Goal: Task Accomplishment & Management: Use online tool/utility

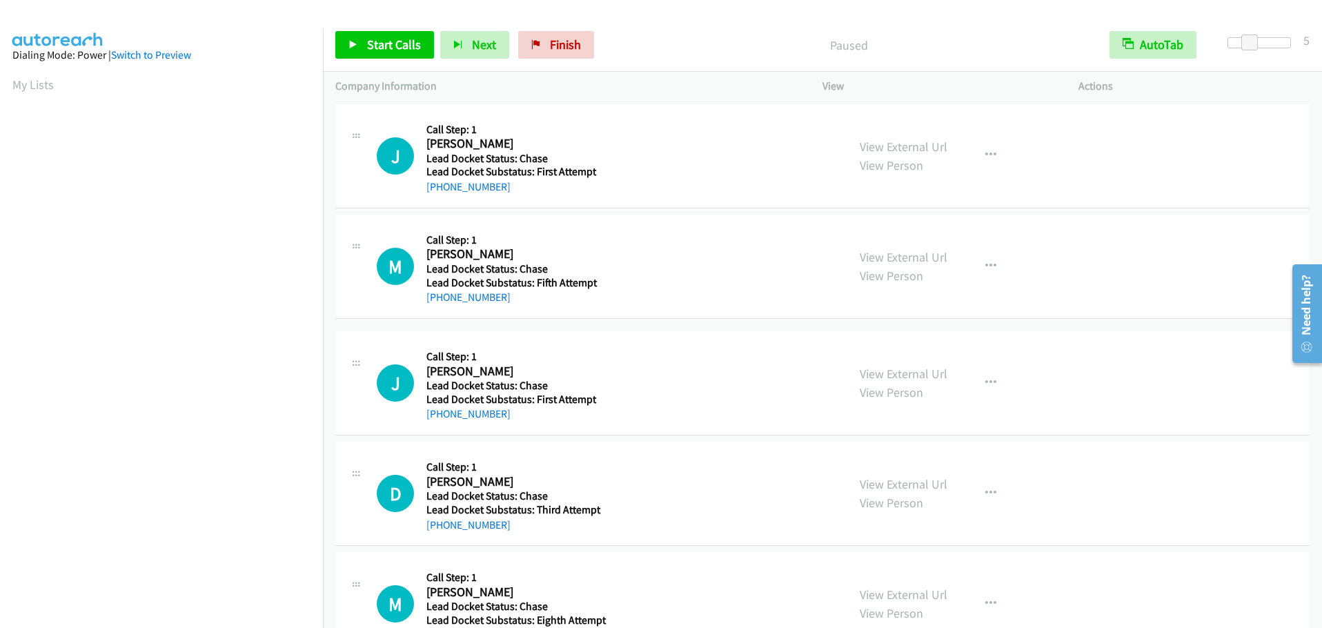
scroll to position [117, 0]
click at [357, 43] on icon at bounding box center [354, 46] width 10 height 10
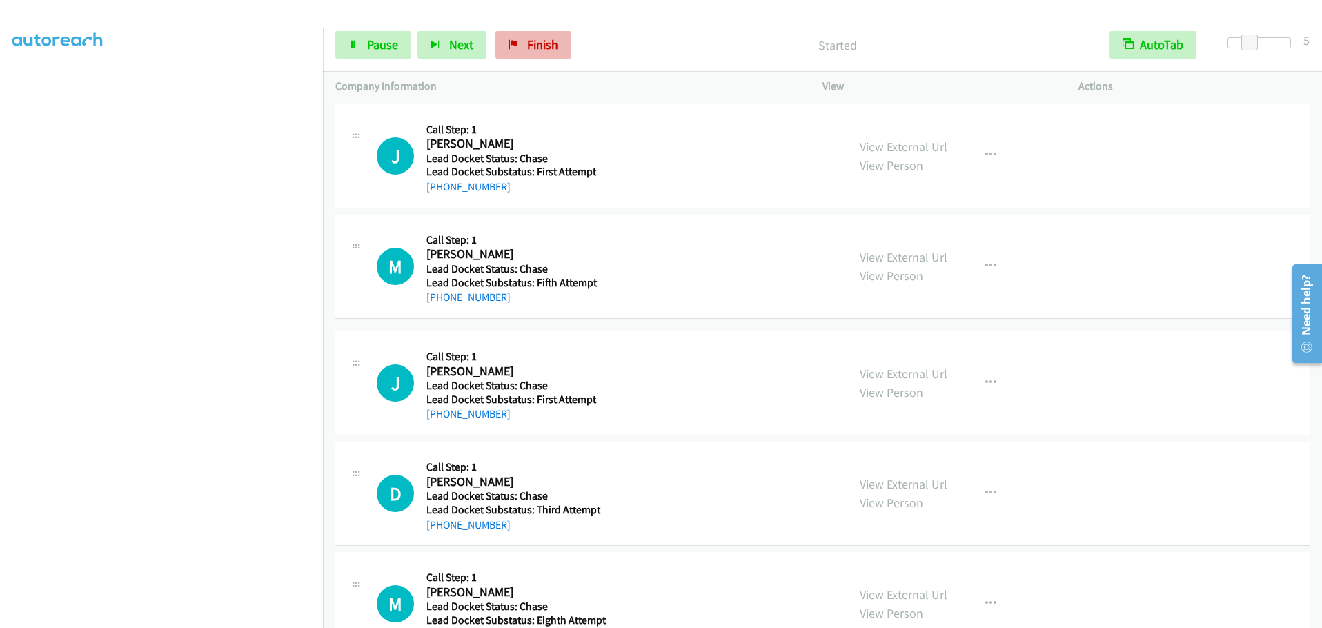
drag, startPoint x: 540, startPoint y: 59, endPoint x: 541, endPoint y: 50, distance: 9.7
click at [540, 58] on div "Start Calls Pause Next Finish Started AutoTab AutoTab 5" at bounding box center [822, 45] width 999 height 53
click at [542, 48] on span "Finish" at bounding box center [542, 45] width 31 height 16
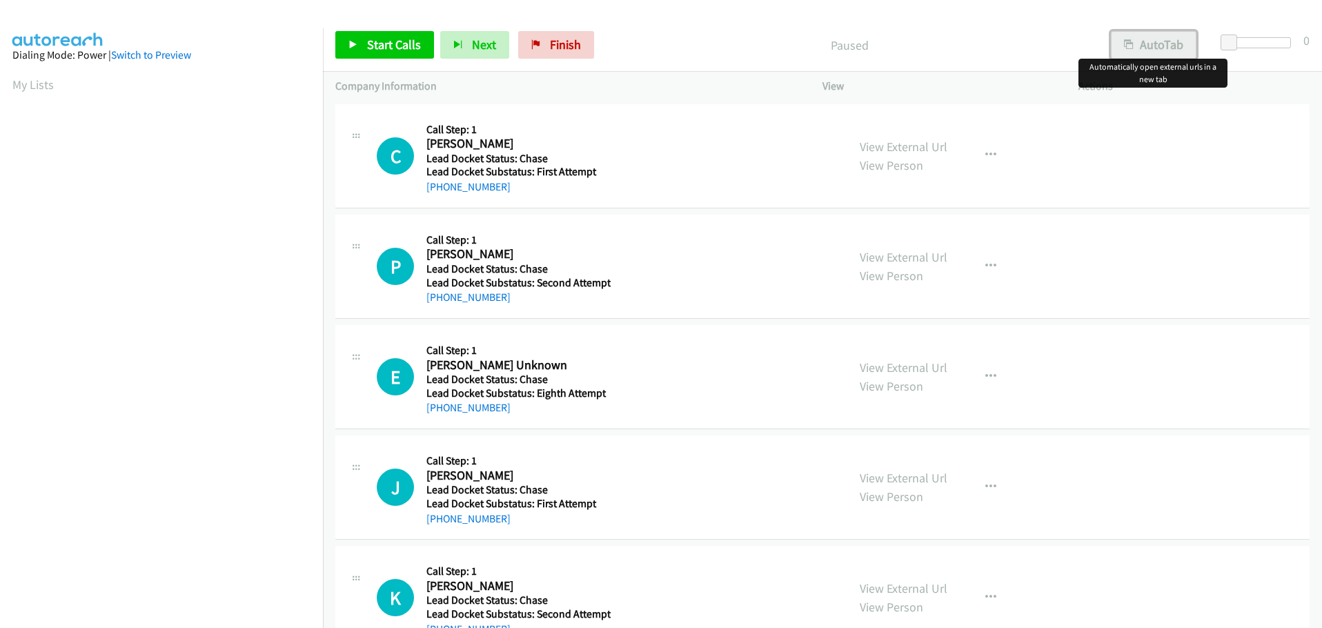
click at [1136, 48] on button "AutoTab" at bounding box center [1154, 45] width 86 height 28
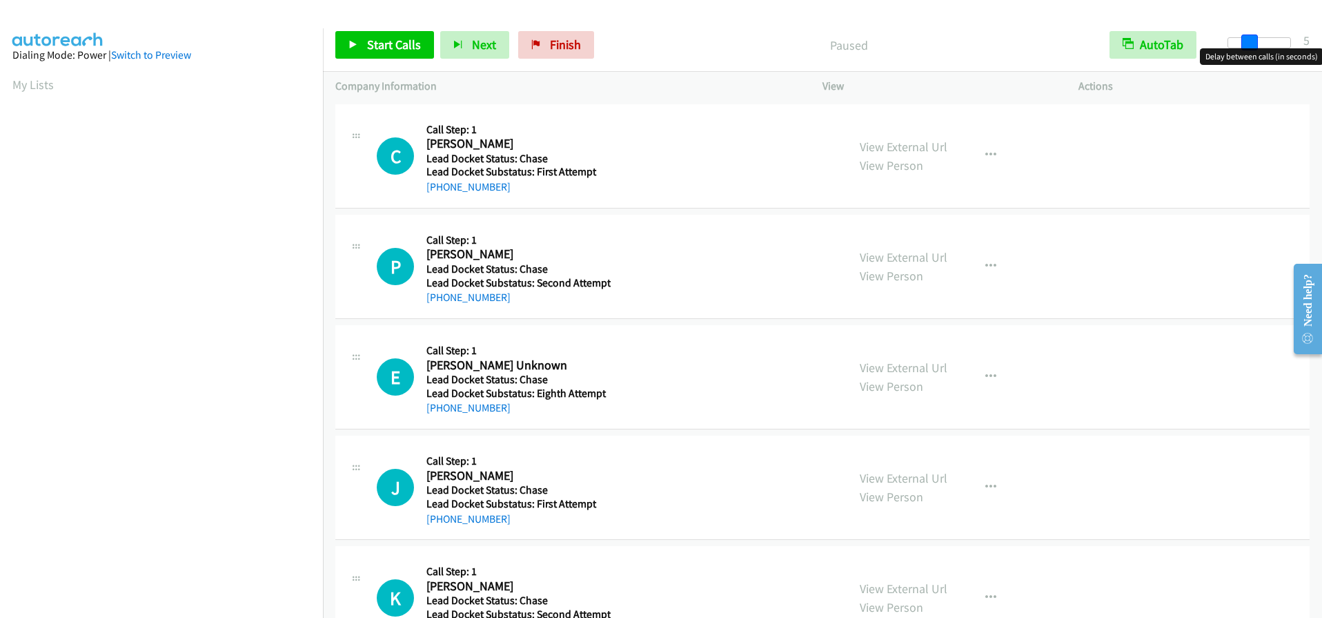
drag, startPoint x: 1228, startPoint y: 43, endPoint x: 1248, endPoint y: 41, distance: 20.8
click at [1248, 41] on span at bounding box center [1250, 43] width 17 height 17
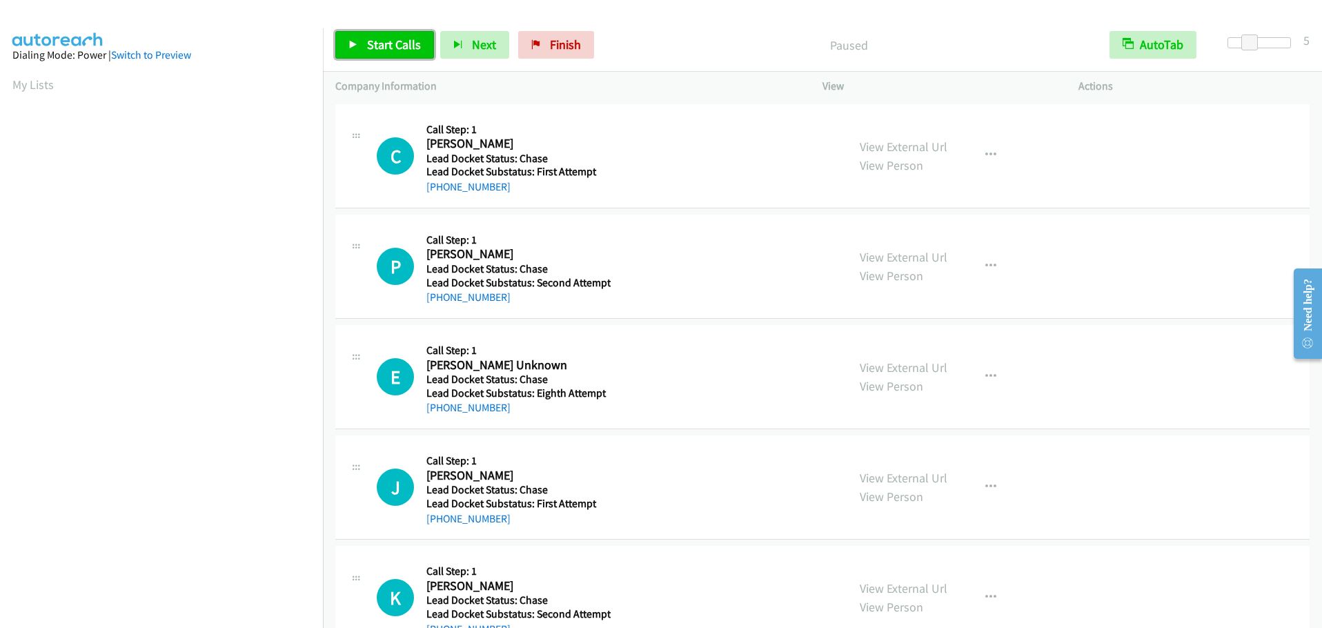
click at [386, 44] on span "Start Calls" at bounding box center [394, 45] width 54 height 16
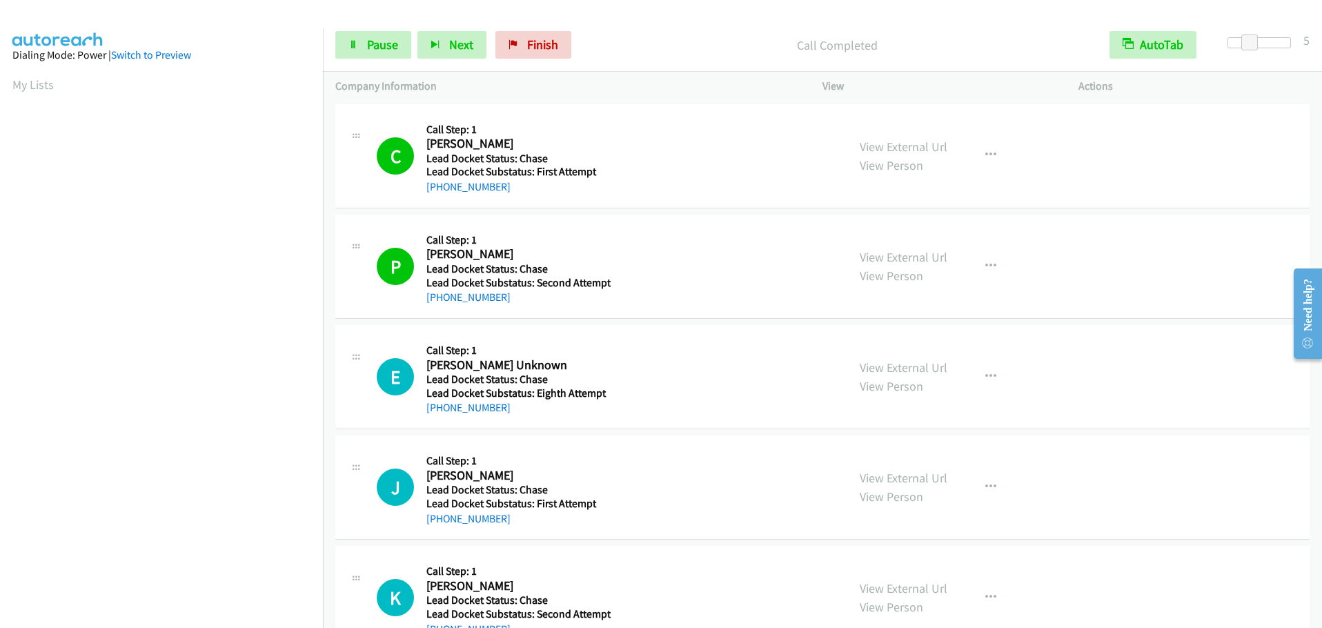
click at [3, 80] on aside "Dialing Mode: Power | Switch to Preview My Lists" at bounding box center [161, 410] width 323 height 764
click at [21, 83] on link "My Lists" at bounding box center [32, 85] width 41 height 16
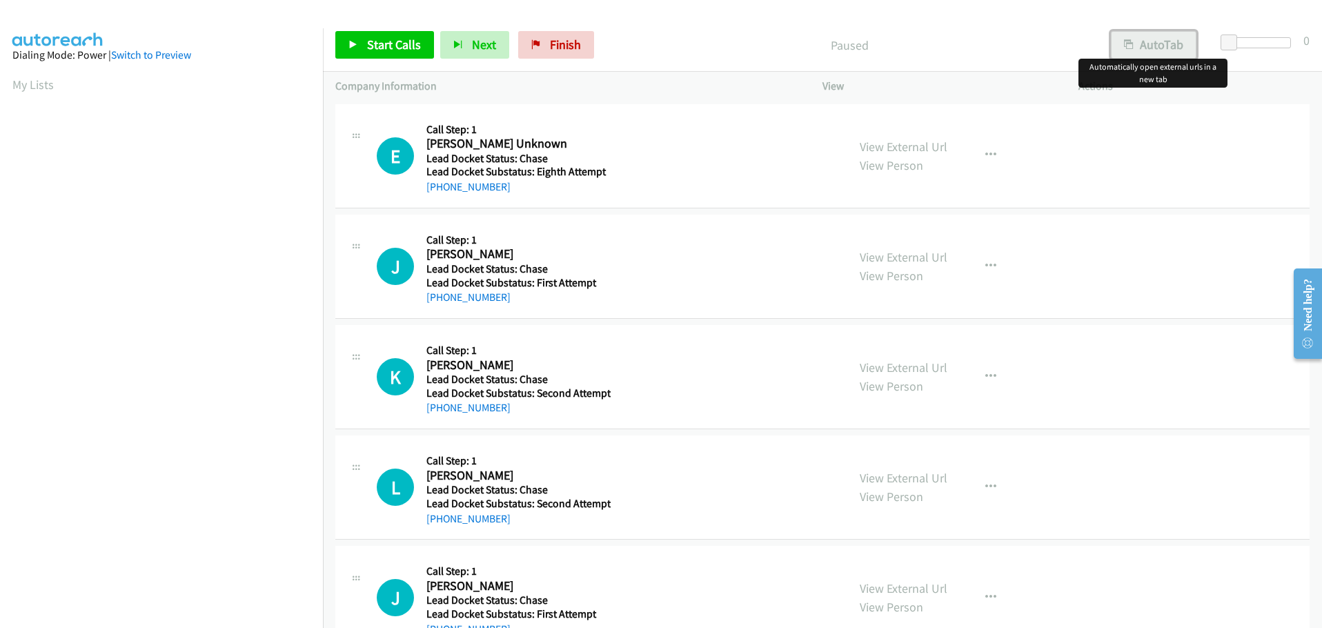
click at [1154, 52] on button "AutoTab" at bounding box center [1154, 45] width 86 height 28
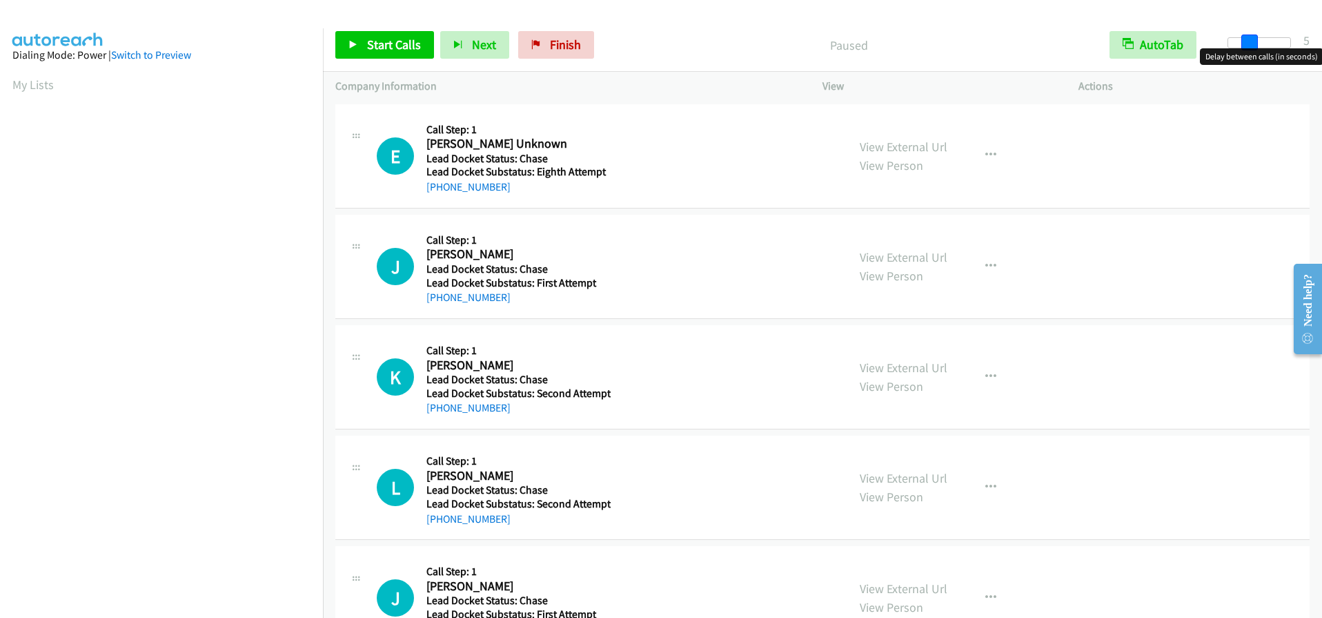
drag, startPoint x: 1228, startPoint y: 41, endPoint x: 1250, endPoint y: 37, distance: 22.5
click at [1250, 37] on span at bounding box center [1250, 43] width 17 height 17
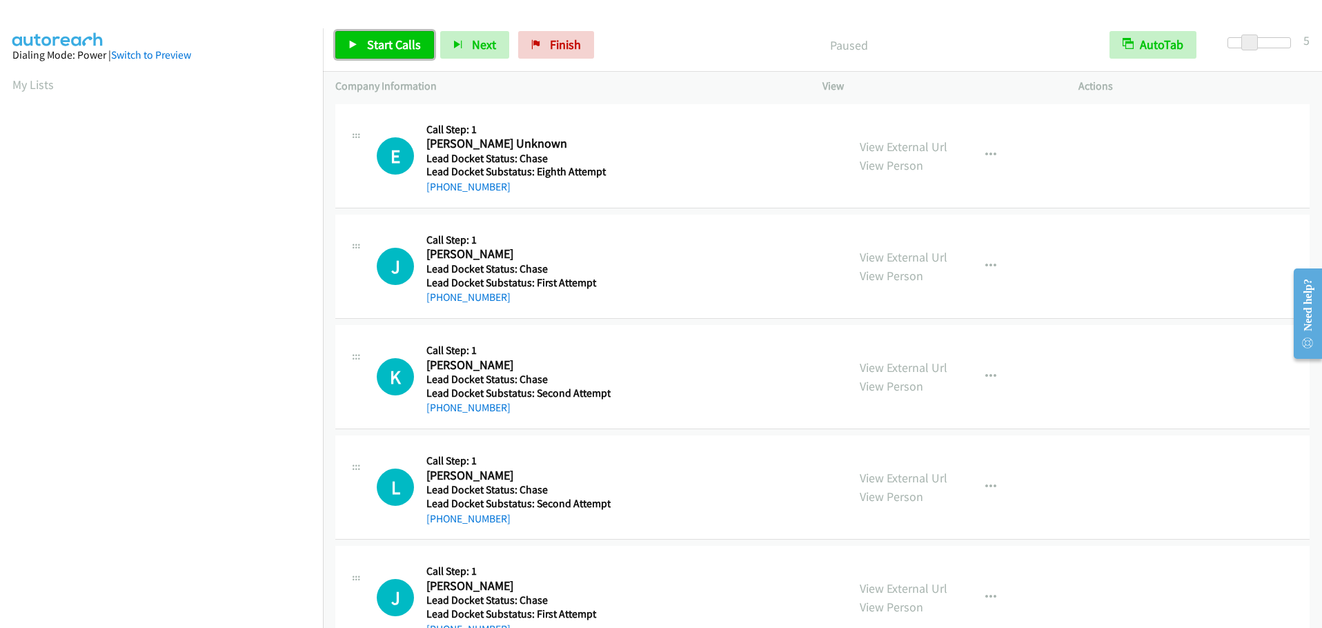
click at [400, 45] on span "Start Calls" at bounding box center [394, 45] width 54 height 16
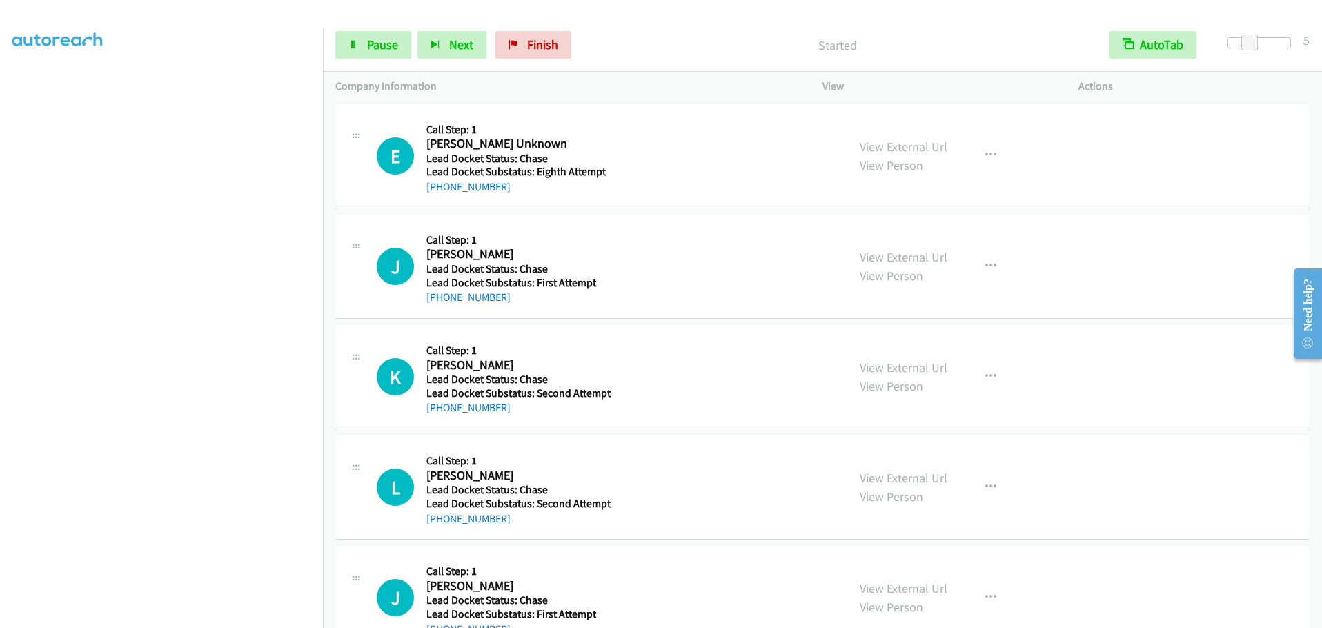
scroll to position [117, 0]
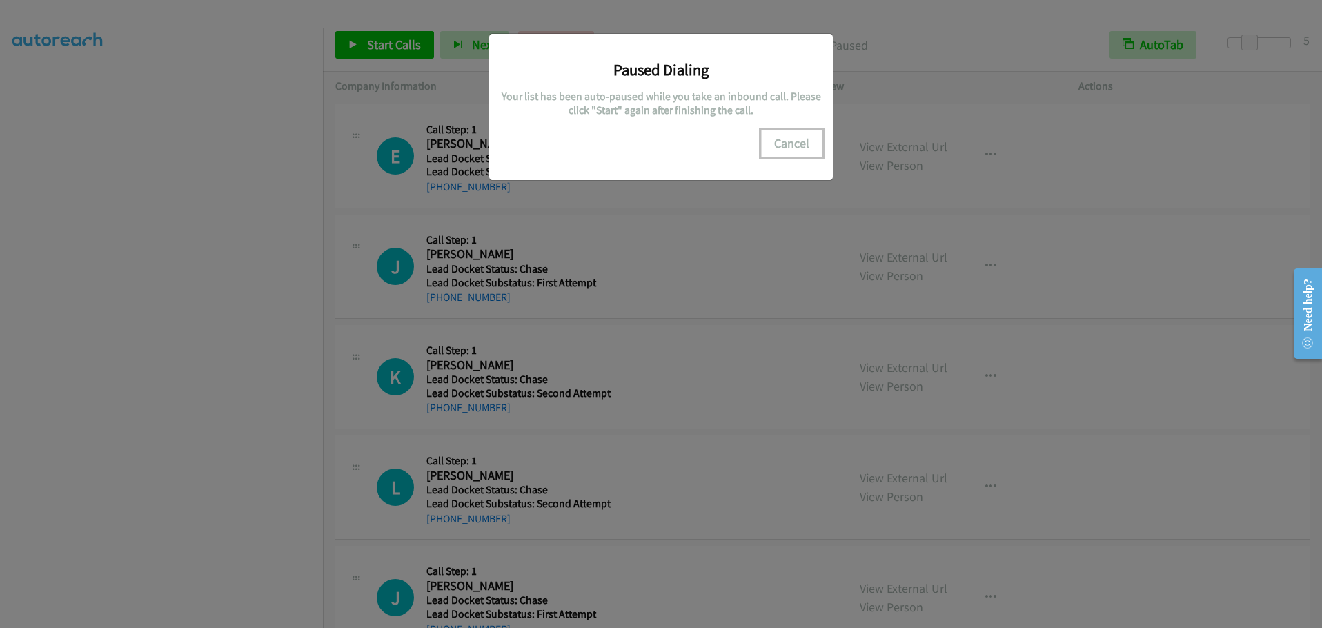
click at [794, 145] on button "Cancel" at bounding box center [791, 144] width 61 height 28
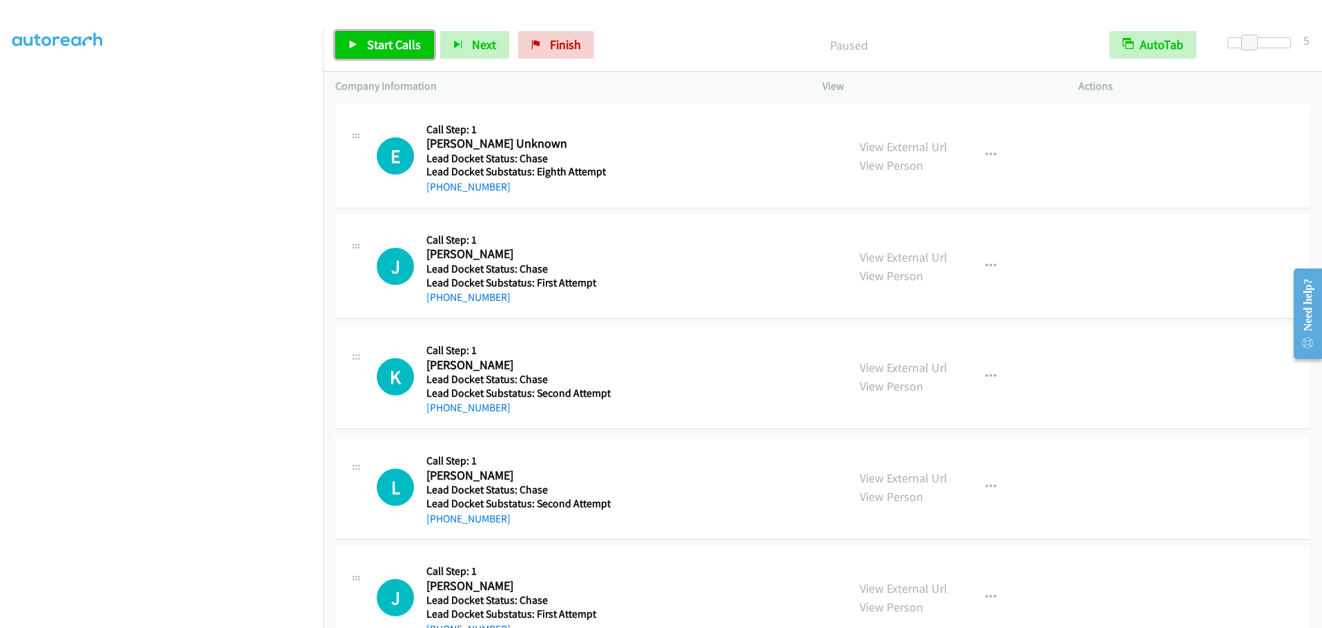
click at [386, 41] on span "Start Calls" at bounding box center [394, 45] width 54 height 16
drag, startPoint x: 530, startPoint y: 43, endPoint x: 710, endPoint y: 51, distance: 180.3
click at [530, 43] on span "Finish" at bounding box center [542, 45] width 31 height 16
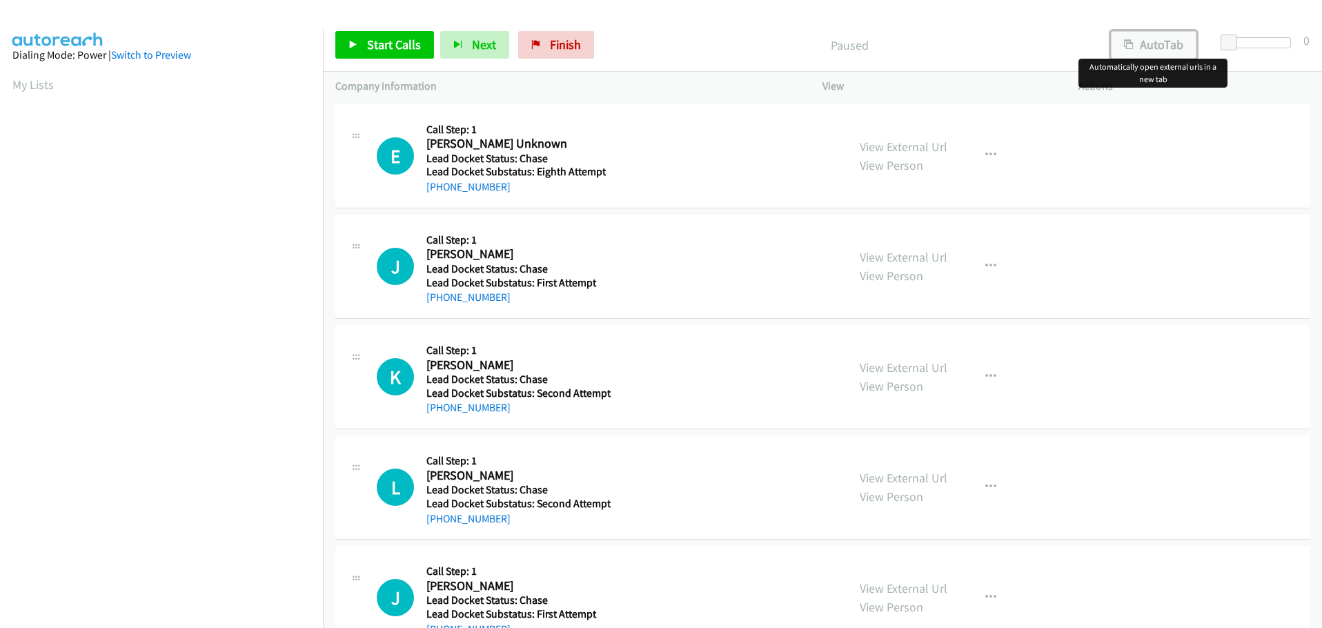
drag, startPoint x: 1130, startPoint y: 45, endPoint x: 1154, endPoint y: 43, distance: 24.2
click at [1130, 45] on icon "button" at bounding box center [1129, 46] width 10 height 10
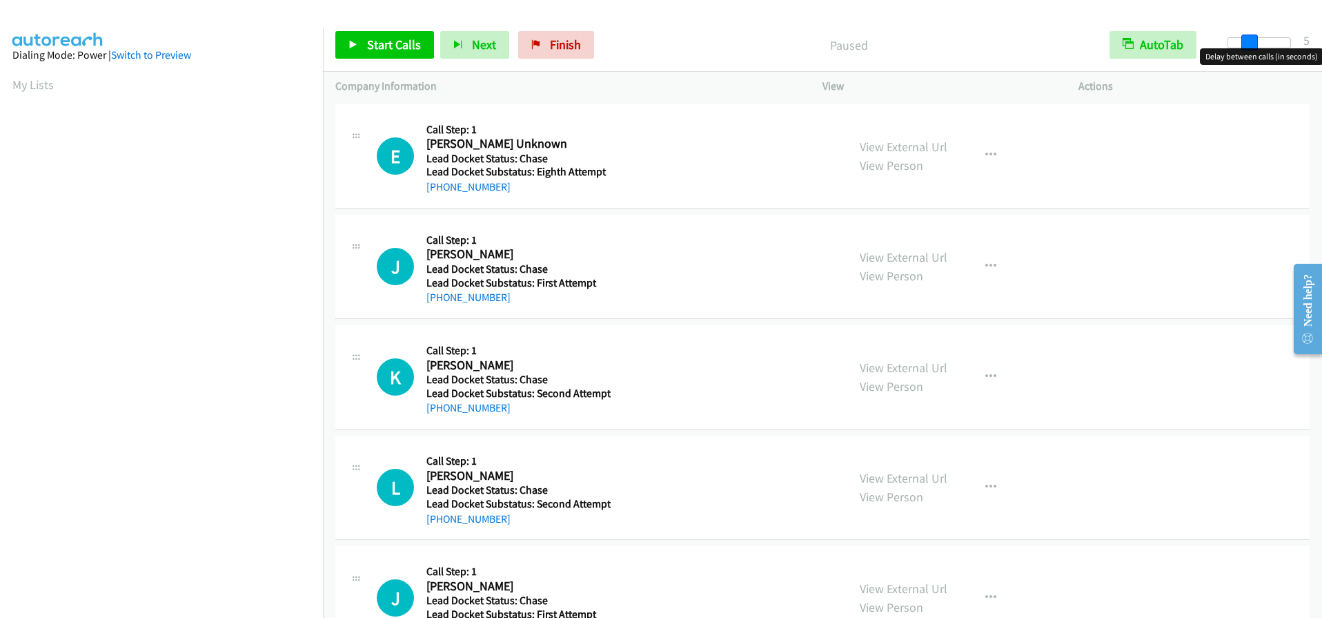
drag, startPoint x: 1231, startPoint y: 43, endPoint x: 1250, endPoint y: 41, distance: 18.7
click at [1250, 41] on span at bounding box center [1250, 43] width 17 height 17
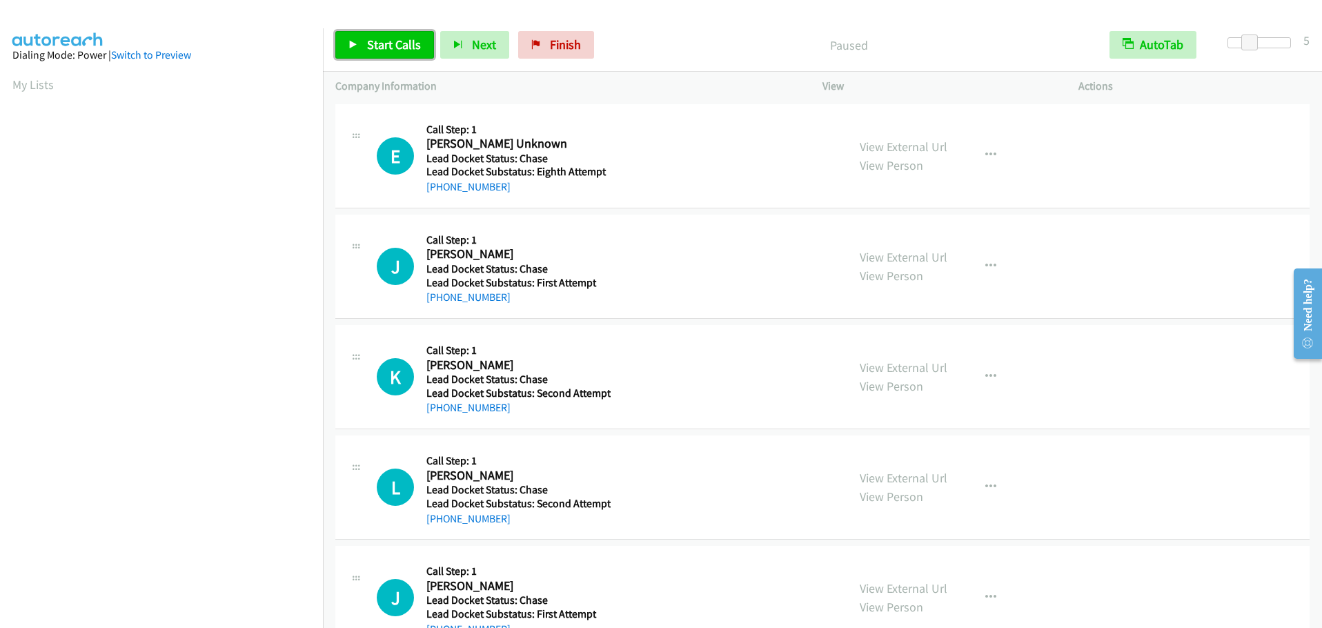
click at [403, 47] on span "Start Calls" at bounding box center [394, 45] width 54 height 16
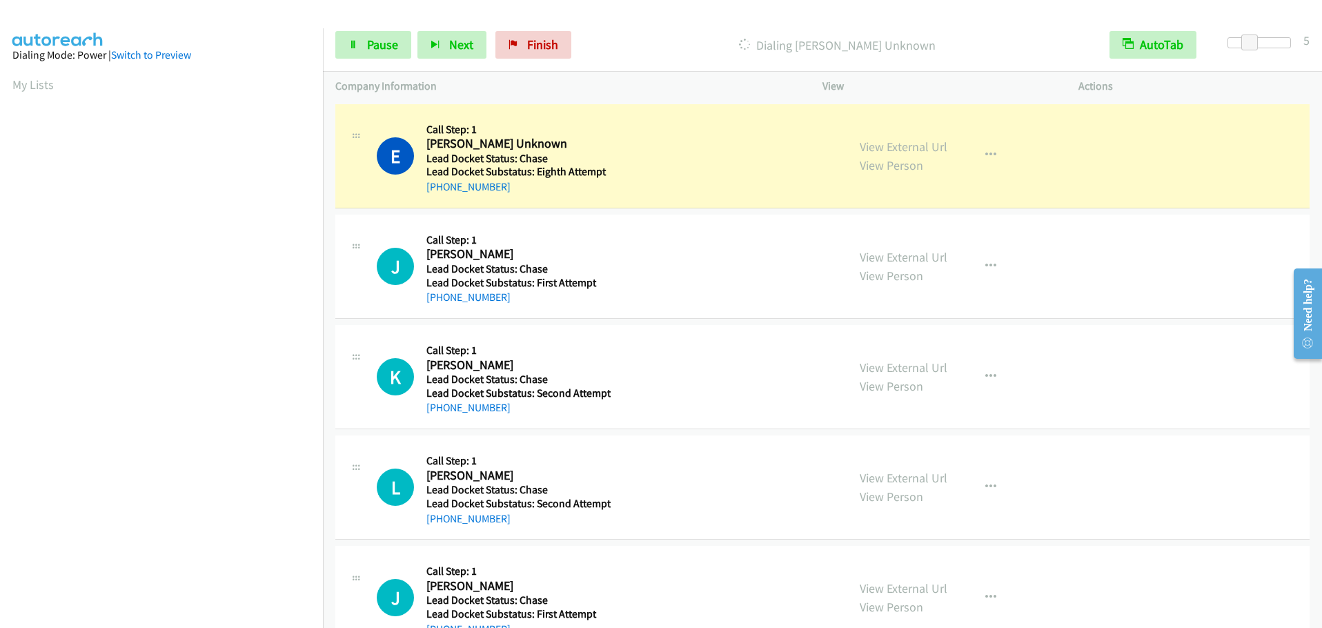
scroll to position [146, 0]
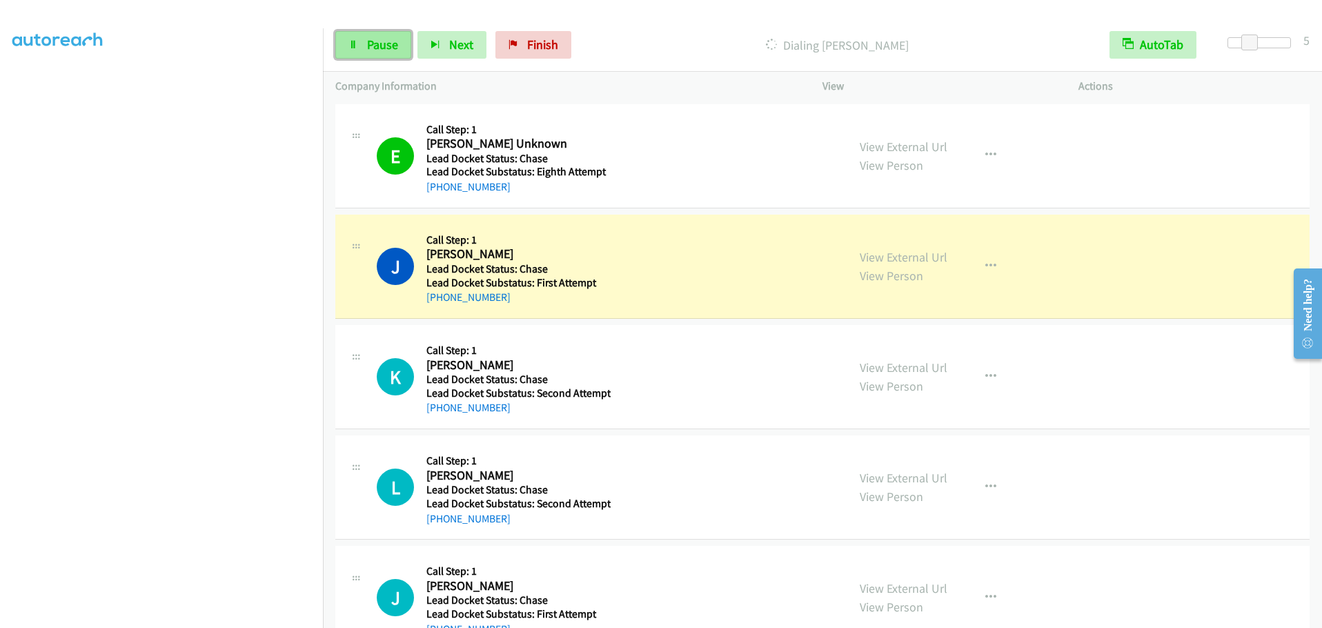
click at [385, 41] on span "Pause" at bounding box center [382, 45] width 31 height 16
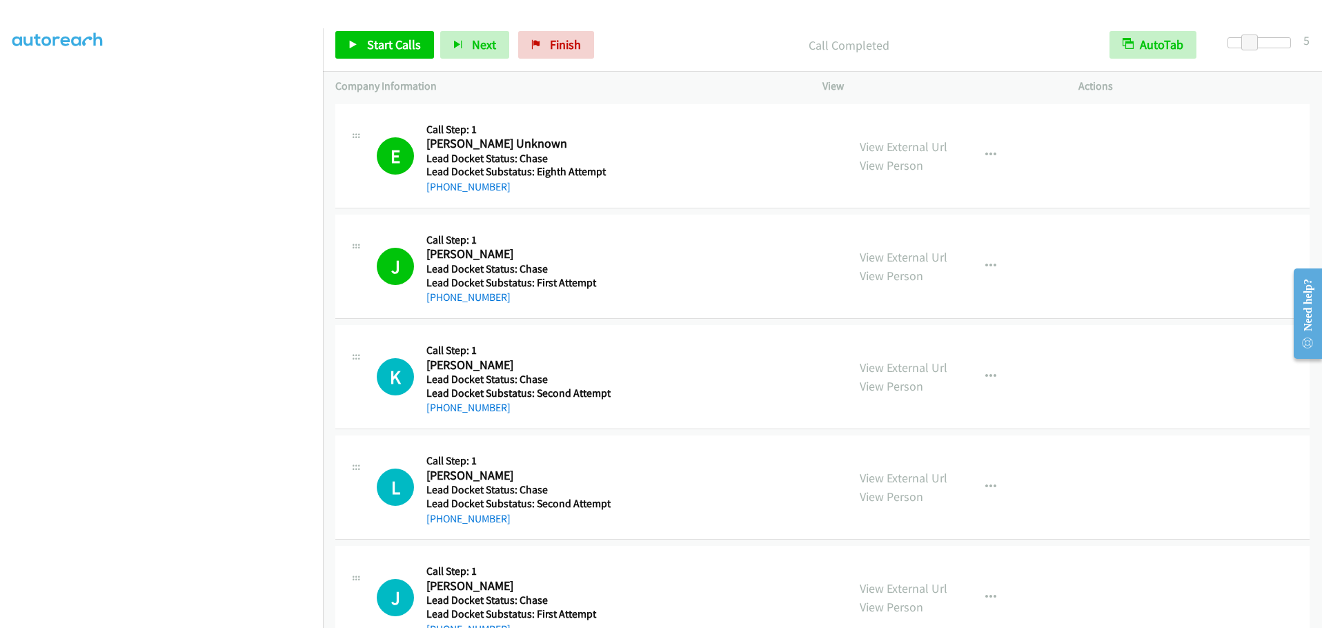
scroll to position [128, 0]
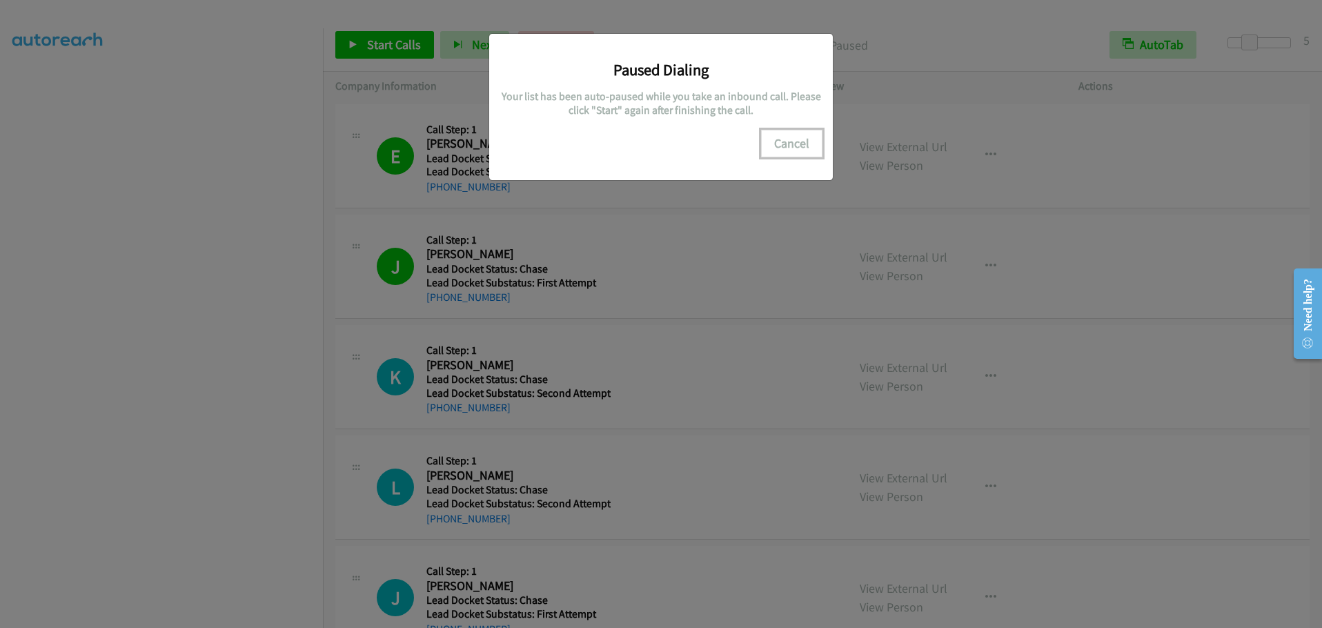
click at [789, 141] on button "Cancel" at bounding box center [791, 144] width 61 height 28
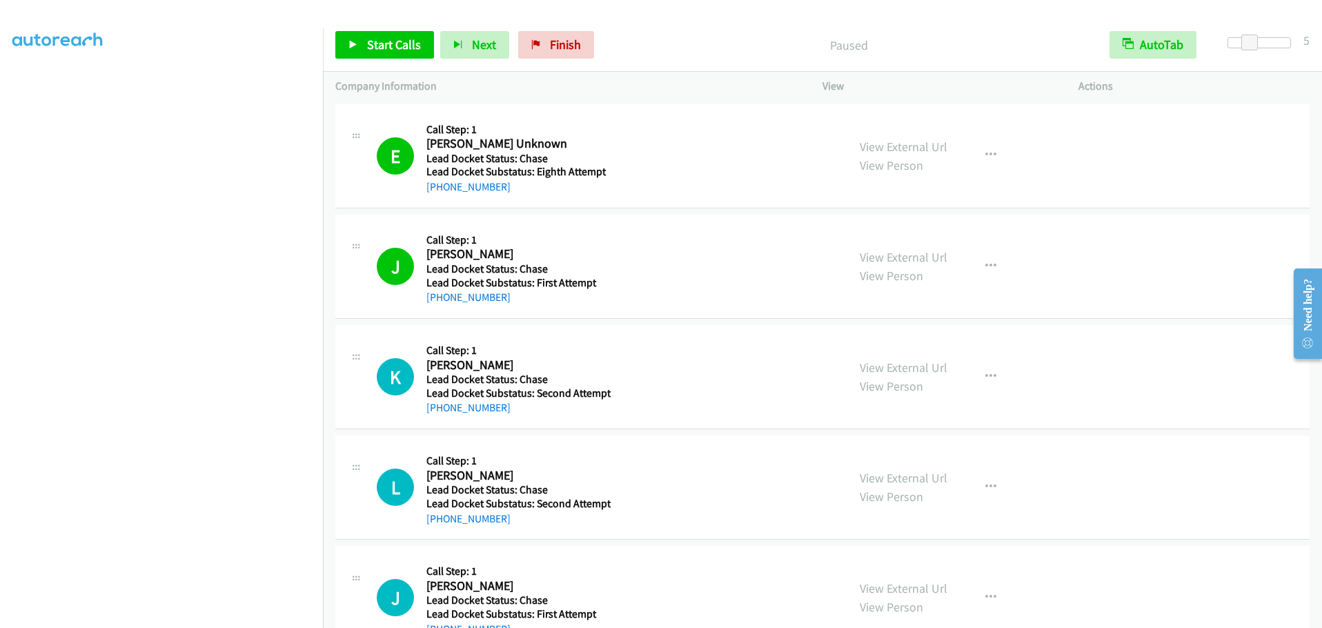
scroll to position [117, 0]
